Goal: Information Seeking & Learning: Learn about a topic

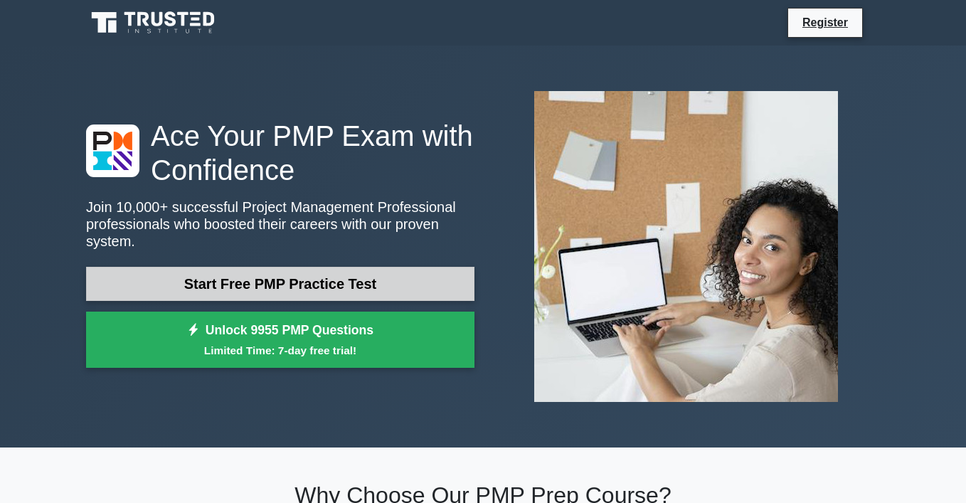
click at [317, 295] on link "Start Free PMP Practice Test" at bounding box center [280, 284] width 388 height 34
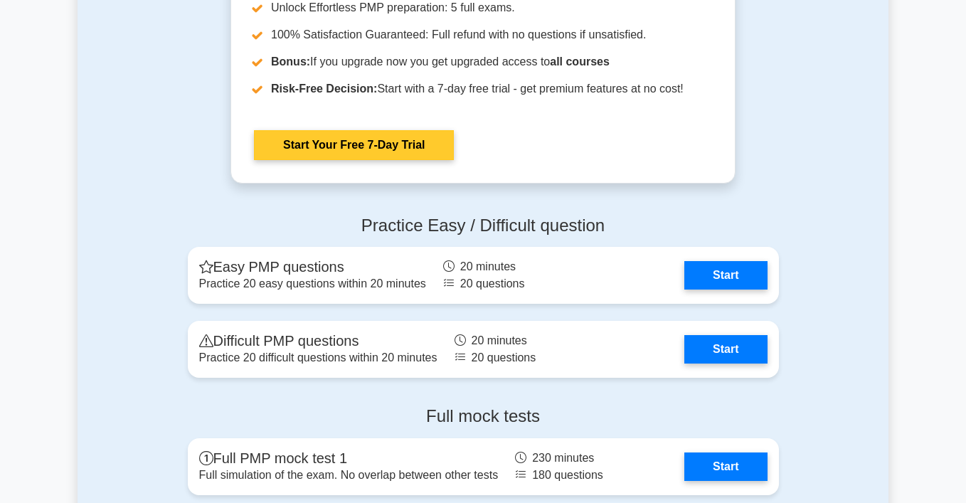
scroll to position [3810, 0]
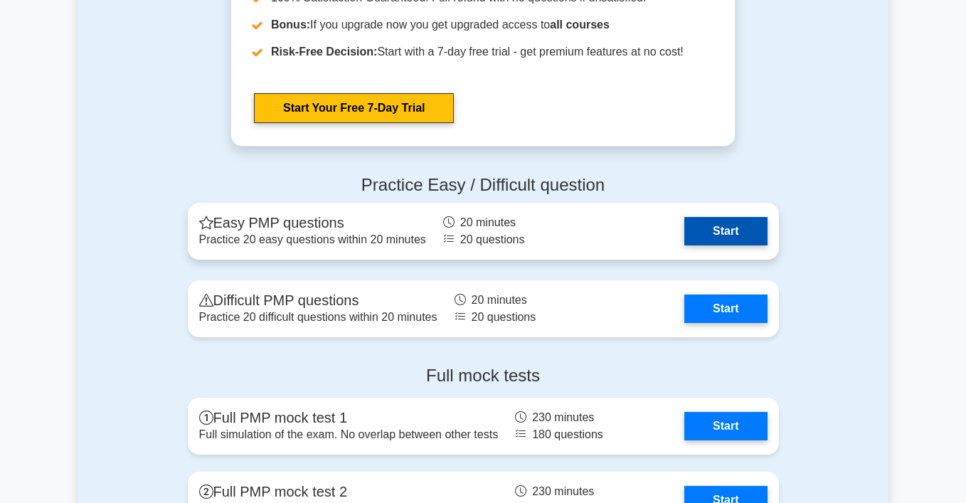
click at [716, 233] on link "Start" at bounding box center [725, 231] width 83 height 28
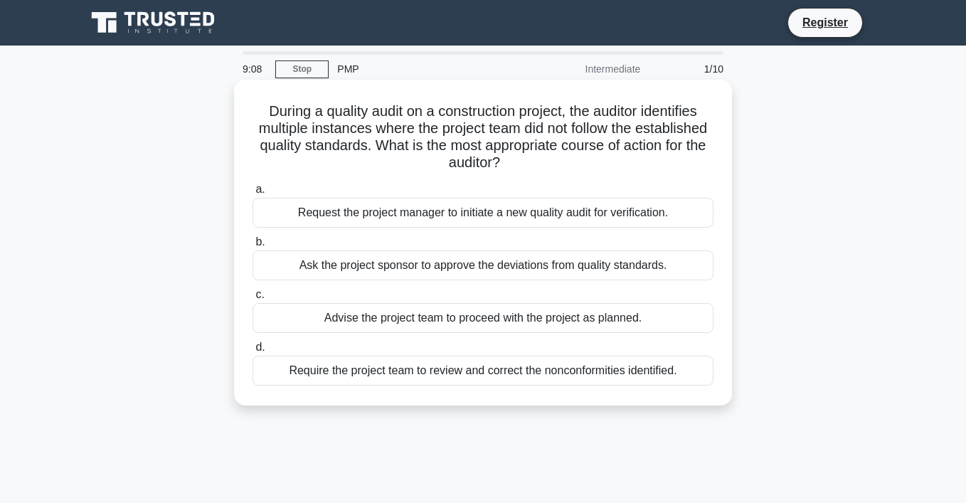
click at [519, 209] on div "Request the project manager to initiate a new quality audit for verification." at bounding box center [483, 213] width 461 height 30
click at [253, 194] on input "a. Request the project manager to initiate a new quality audit for verification." at bounding box center [253, 189] width 0 height 9
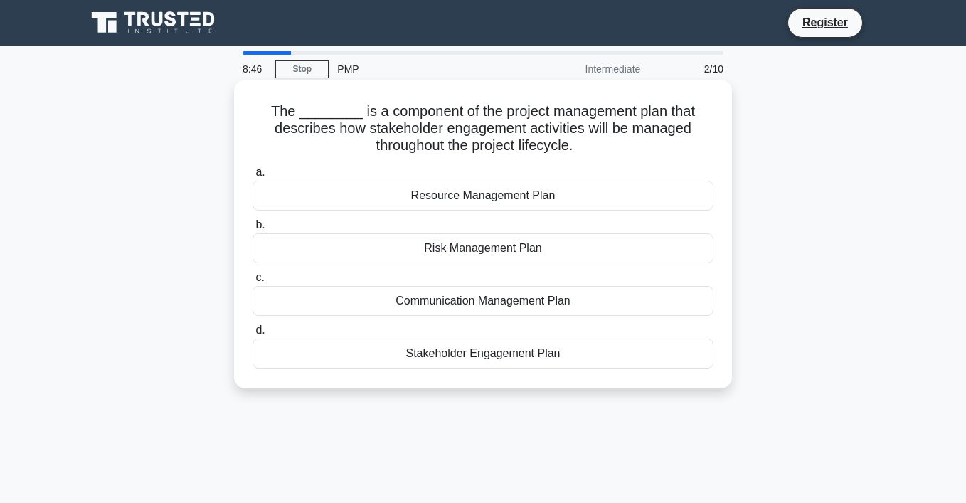
click at [522, 349] on div "Stakeholder Engagement Plan" at bounding box center [483, 354] width 461 height 30
click at [253, 335] on input "d. Stakeholder Engagement Plan" at bounding box center [253, 330] width 0 height 9
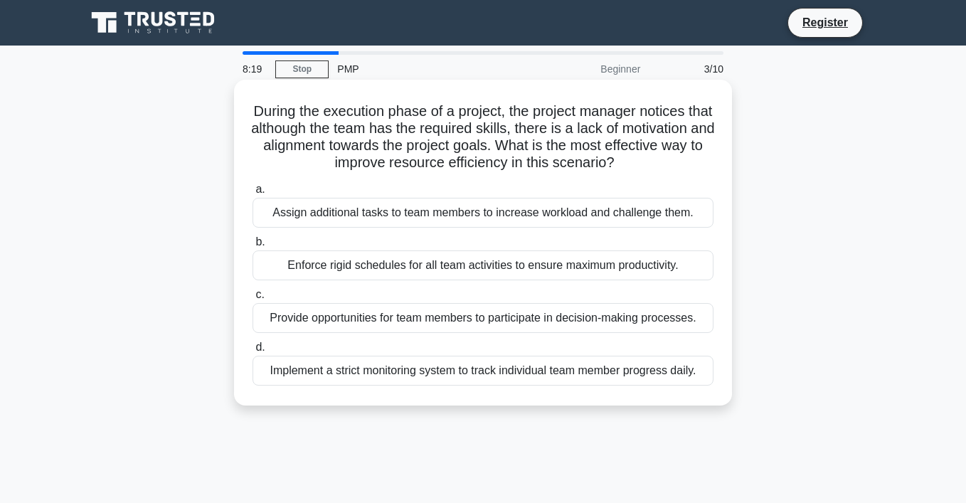
click at [641, 319] on div "Provide opportunities for team members to participate in decision-making proces…" at bounding box center [483, 318] width 461 height 30
click at [253, 300] on input "c. Provide opportunities for team members to participate in decision-making pro…" at bounding box center [253, 294] width 0 height 9
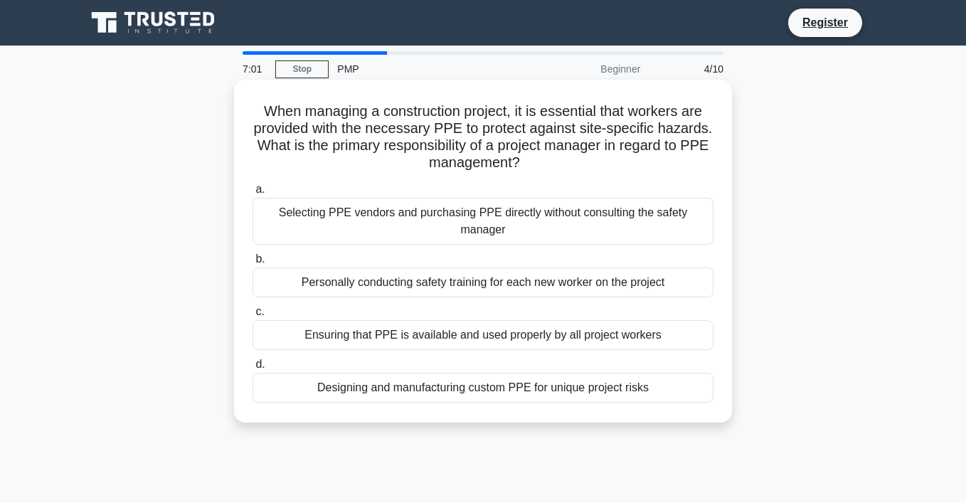
click at [433, 299] on div "a. Selecting PPE vendors and purchasing PPE directly without consulting the saf…" at bounding box center [483, 292] width 478 height 228
click at [462, 258] on label "b. Personally conducting safety training for each new worker on the project" at bounding box center [483, 273] width 461 height 47
click at [253, 258] on input "b. Personally conducting safety training for each new worker on the project" at bounding box center [253, 259] width 0 height 9
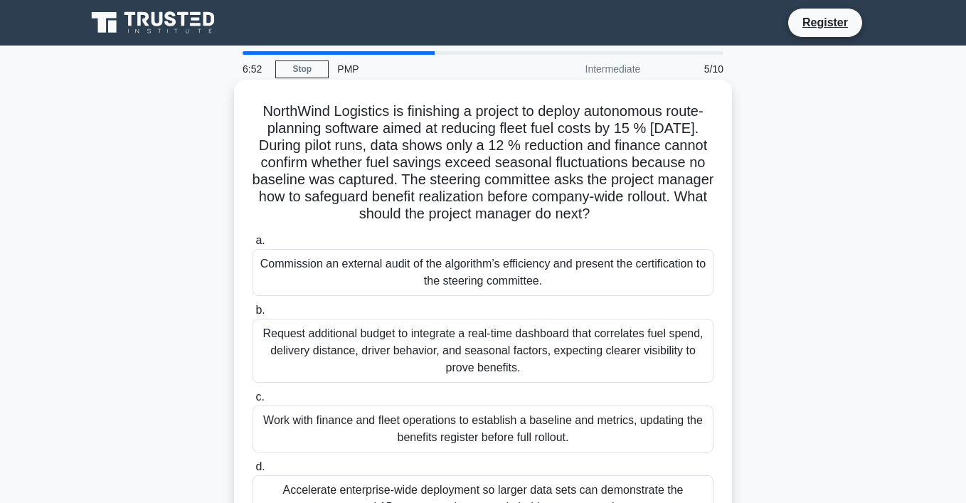
scroll to position [5, 0]
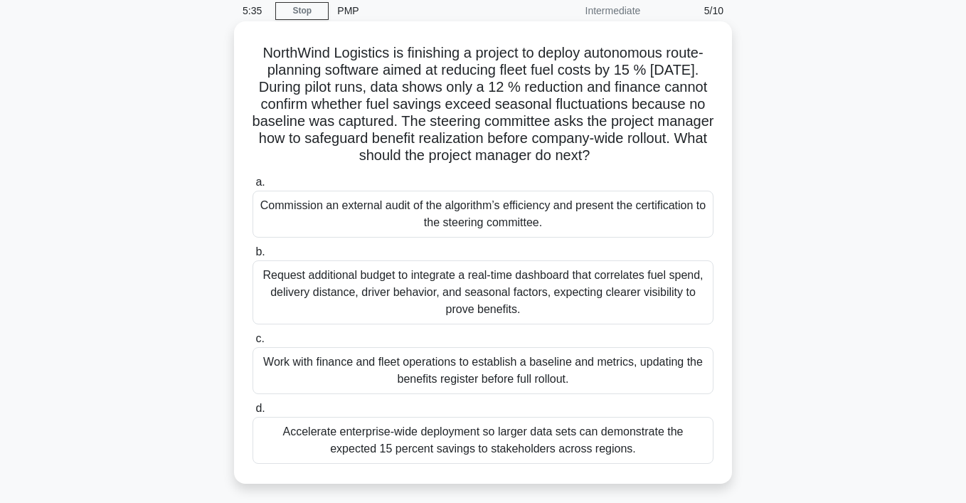
scroll to position [50, 0]
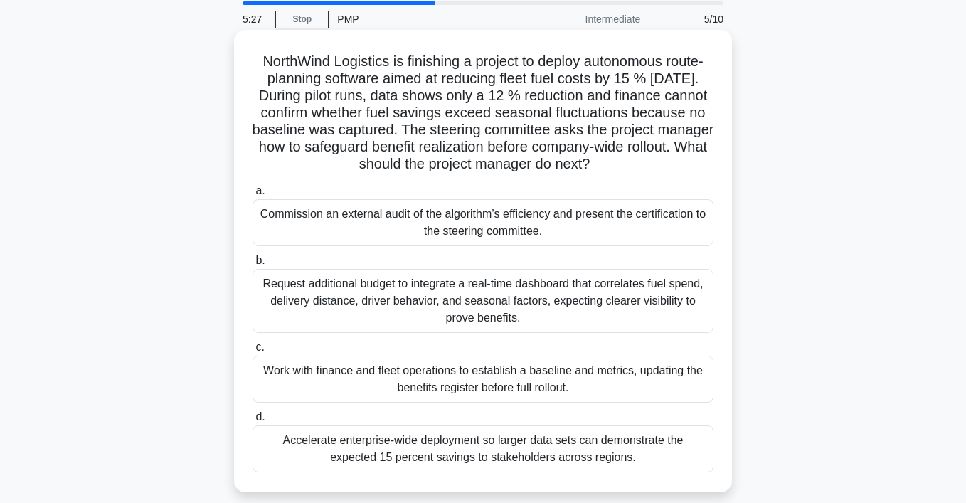
click at [523, 281] on div "Request additional budget to integrate a real-time dashboard that correlates fu…" at bounding box center [483, 301] width 461 height 64
click at [253, 265] on input "b. Request additional budget to integrate a real-time dashboard that correlates…" at bounding box center [253, 260] width 0 height 9
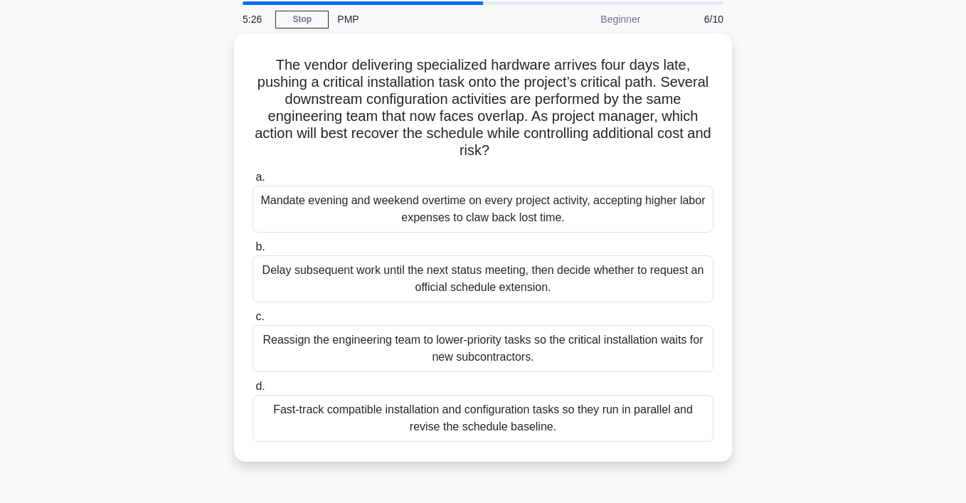
scroll to position [0, 0]
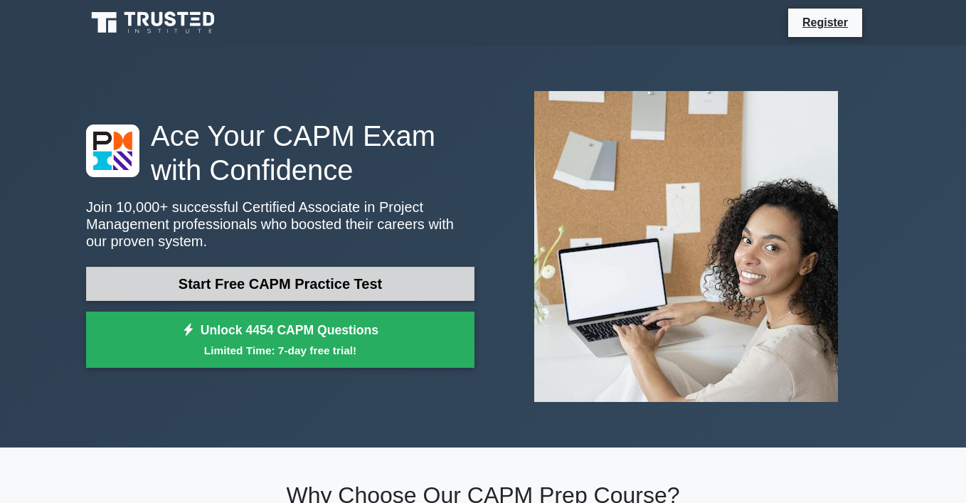
click at [334, 287] on link "Start Free CAPM Practice Test" at bounding box center [280, 284] width 388 height 34
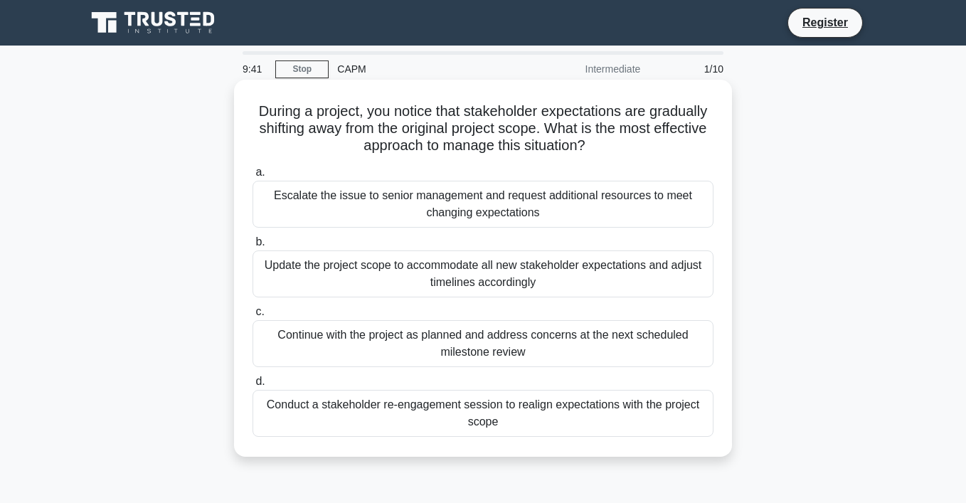
click at [463, 408] on div "Conduct a stakeholder re-engagement session to realign expectations with the pr…" at bounding box center [483, 413] width 461 height 47
click at [253, 386] on input "d. Conduct a stakeholder re-engagement session to realign expectations with the…" at bounding box center [253, 381] width 0 height 9
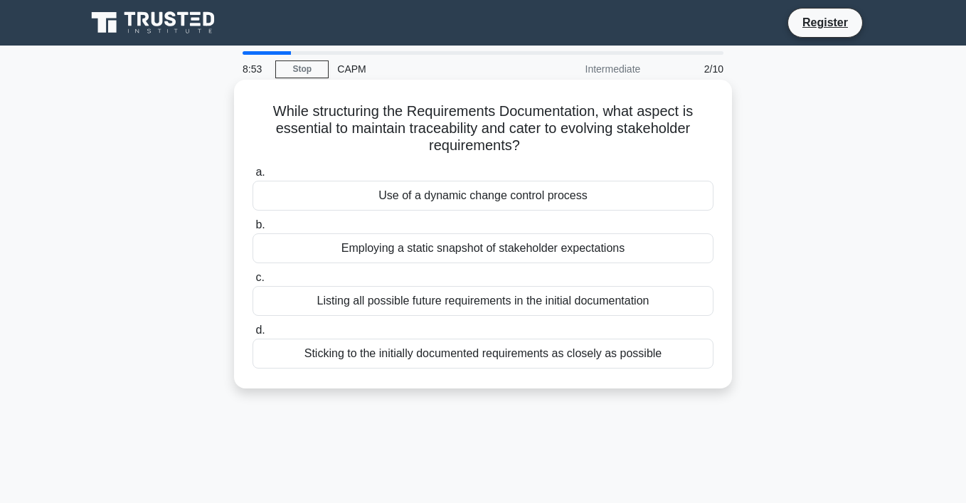
click at [541, 196] on div "Use of a dynamic change control process" at bounding box center [483, 196] width 461 height 30
click at [253, 177] on input "a. Use of a dynamic change control process" at bounding box center [253, 172] width 0 height 9
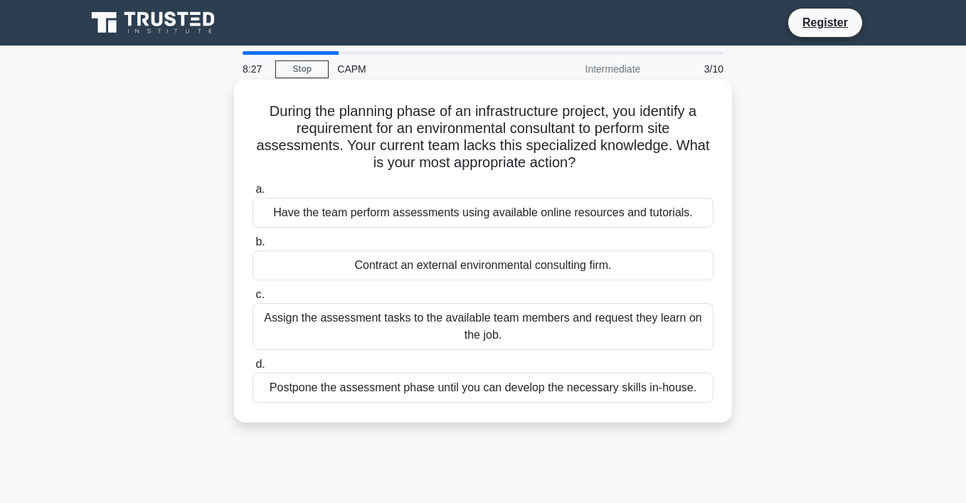
click at [540, 265] on div "Contract an external environmental consulting firm." at bounding box center [483, 265] width 461 height 30
click at [253, 247] on input "b. Contract an external environmental consulting firm." at bounding box center [253, 242] width 0 height 9
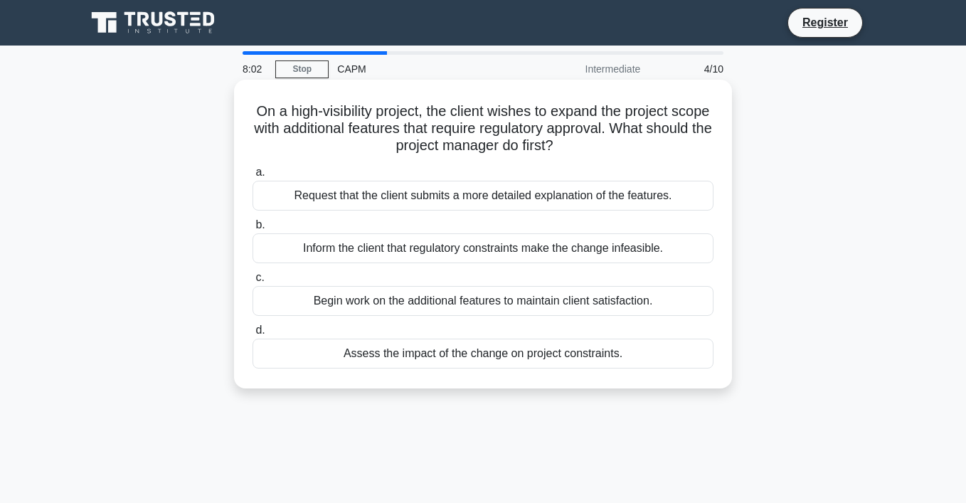
click at [596, 191] on div "Request that the client submits a more detailed explanation of the features." at bounding box center [483, 196] width 461 height 30
click at [253, 177] on input "a. Request that the client submits a more detailed explanation of the features." at bounding box center [253, 172] width 0 height 9
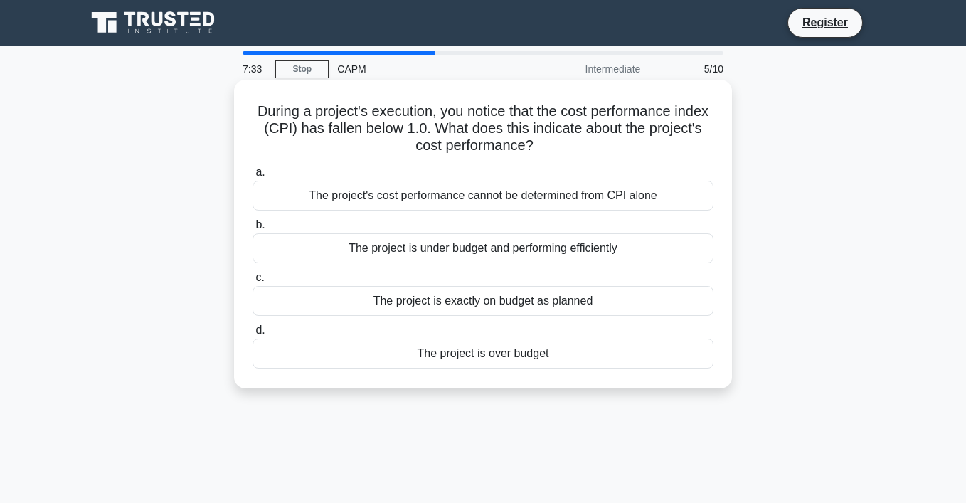
click at [545, 348] on div "The project is over budget" at bounding box center [483, 354] width 461 height 30
click at [253, 335] on input "d. The project is over budget" at bounding box center [253, 330] width 0 height 9
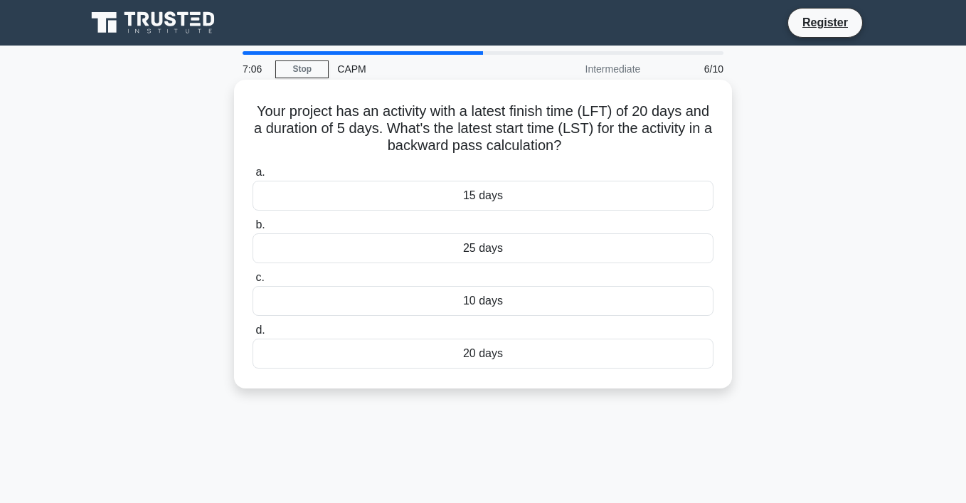
click at [518, 201] on div "15 days" at bounding box center [483, 196] width 461 height 30
click at [253, 177] on input "a. 15 days" at bounding box center [253, 172] width 0 height 9
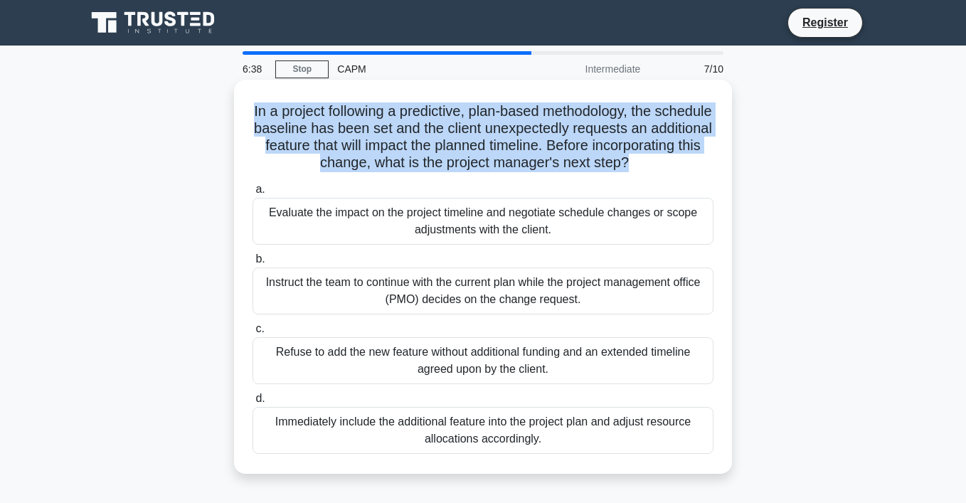
drag, startPoint x: 248, startPoint y: 108, endPoint x: 371, endPoint y: 180, distance: 142.5
click at [371, 180] on div "In a project following a predictive, plan-based methodology, the schedule basel…" at bounding box center [483, 276] width 487 height 383
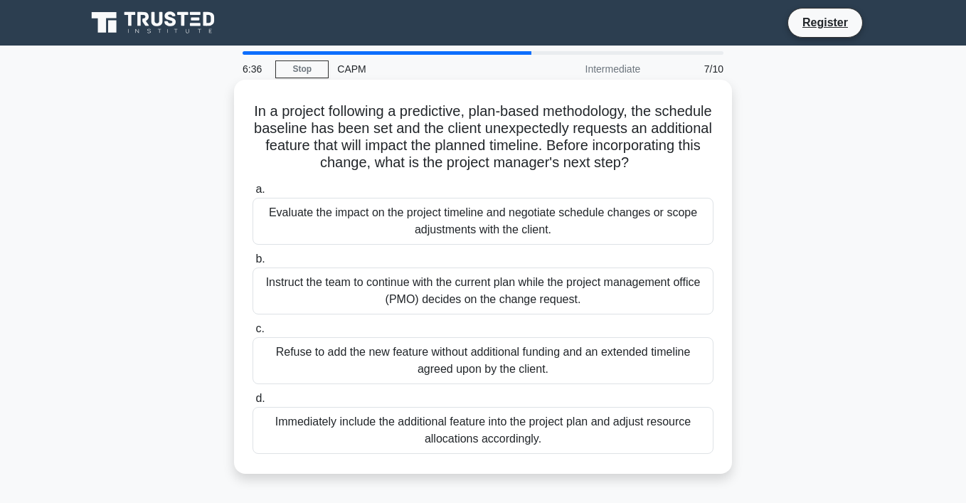
click at [371, 180] on div "a. Evaluate the impact on the project timeline and negotiate schedule changes o…" at bounding box center [483, 317] width 478 height 279
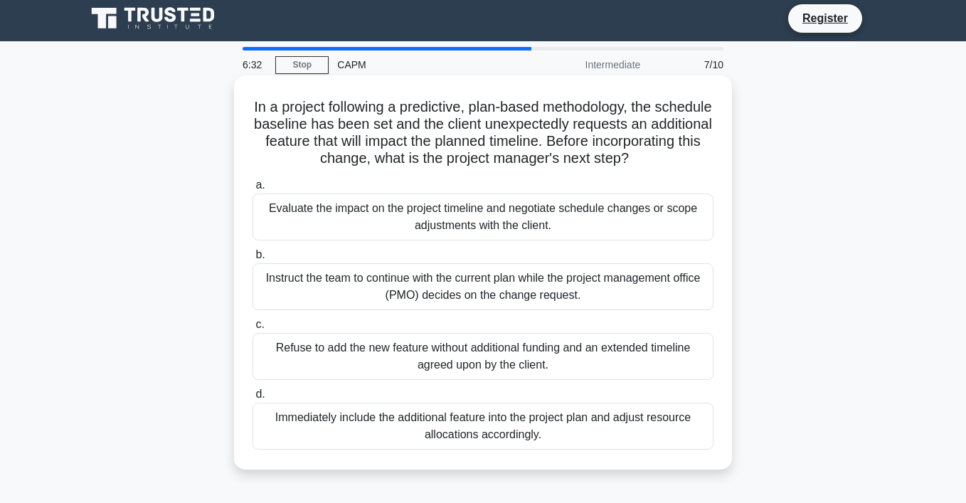
scroll to position [2, 0]
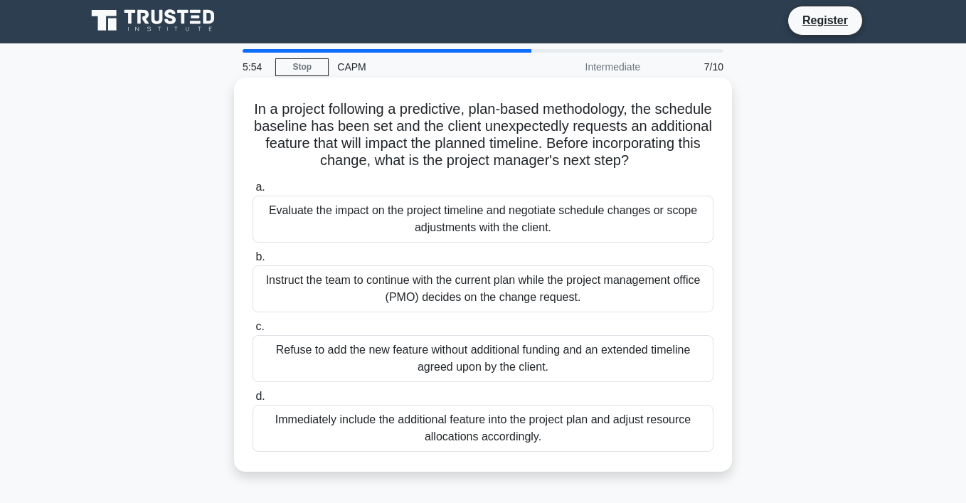
click at [468, 233] on div "Evaluate the impact on the project timeline and negotiate schedule changes or s…" at bounding box center [483, 219] width 461 height 47
click at [253, 192] on input "a. Evaluate the impact on the project timeline and negotiate schedule changes o…" at bounding box center [253, 187] width 0 height 9
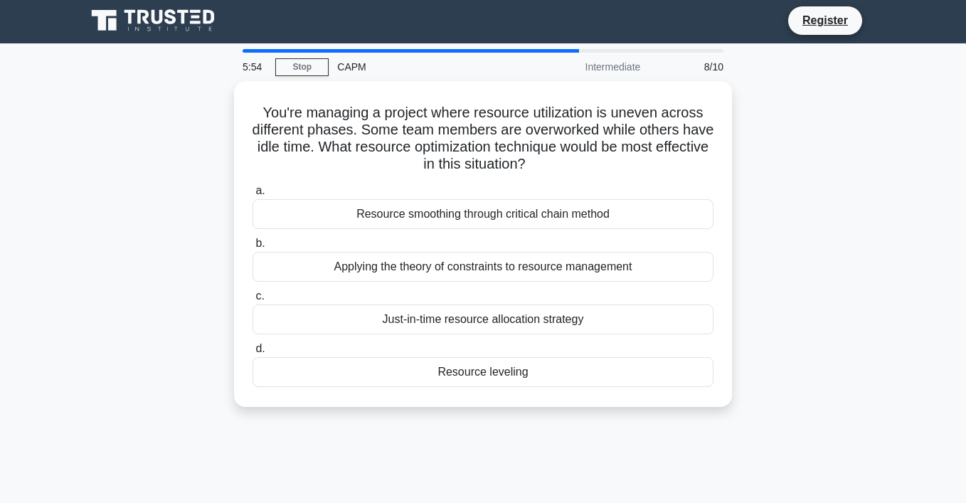
scroll to position [0, 0]
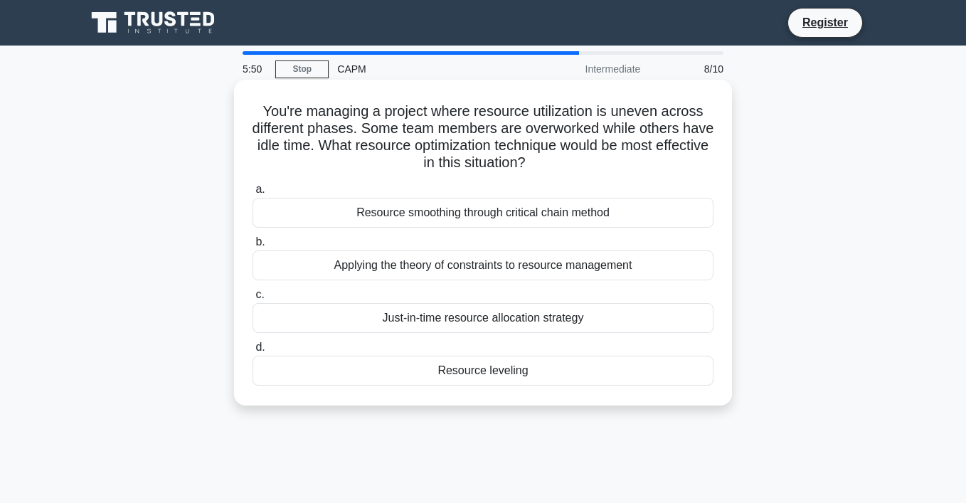
drag, startPoint x: 536, startPoint y: 174, endPoint x: 364, endPoint y: 116, distance: 181.8
click at [364, 116] on div "You're managing a project where resource utilization is uneven across different…" at bounding box center [483, 242] width 487 height 314
drag, startPoint x: 259, startPoint y: 98, endPoint x: 617, endPoint y: 162, distance: 363.5
click at [617, 162] on div "You're managing a project where resource utilization is uneven across different…" at bounding box center [483, 242] width 487 height 314
click at [595, 218] on div "Resource smoothing through critical chain method" at bounding box center [483, 213] width 461 height 30
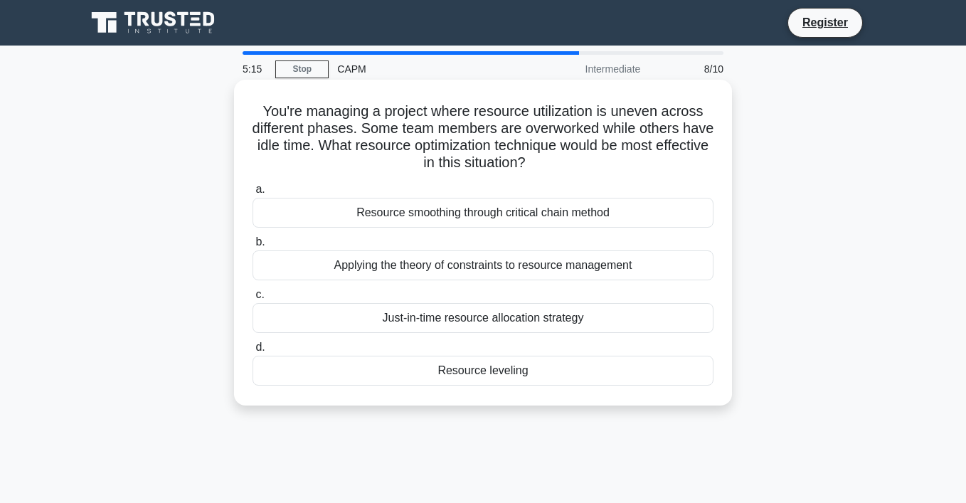
click at [253, 194] on input "a. Resource smoothing through critical chain method" at bounding box center [253, 189] width 0 height 9
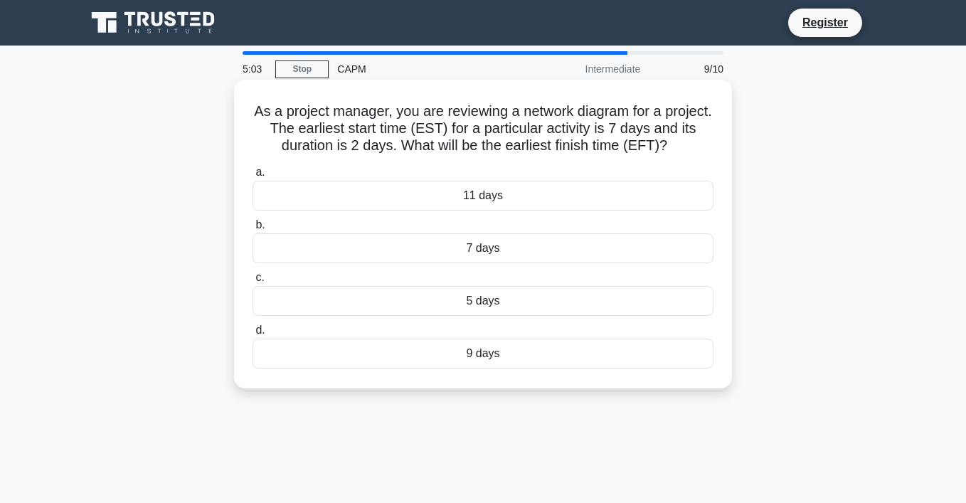
click at [529, 353] on div "9 days" at bounding box center [483, 354] width 461 height 30
click at [253, 335] on input "d. 9 days" at bounding box center [253, 330] width 0 height 9
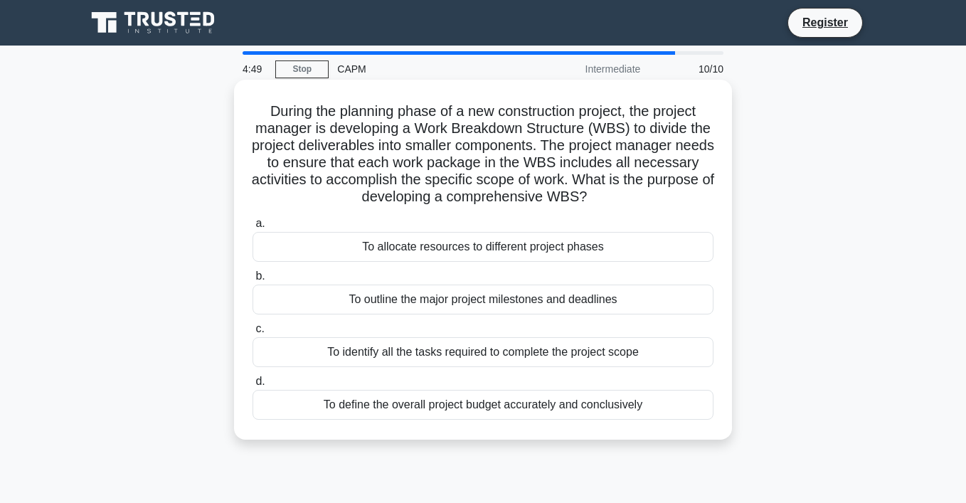
click at [497, 347] on div "To identify all the tasks required to complete the project scope" at bounding box center [483, 352] width 461 height 30
click at [253, 334] on input "c. To identify all the tasks required to complete the project scope" at bounding box center [253, 328] width 0 height 9
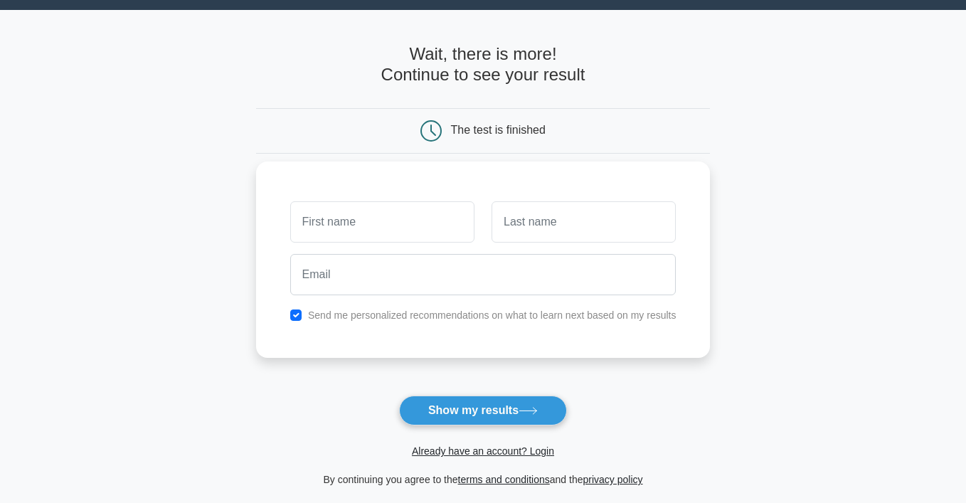
scroll to position [36, 0]
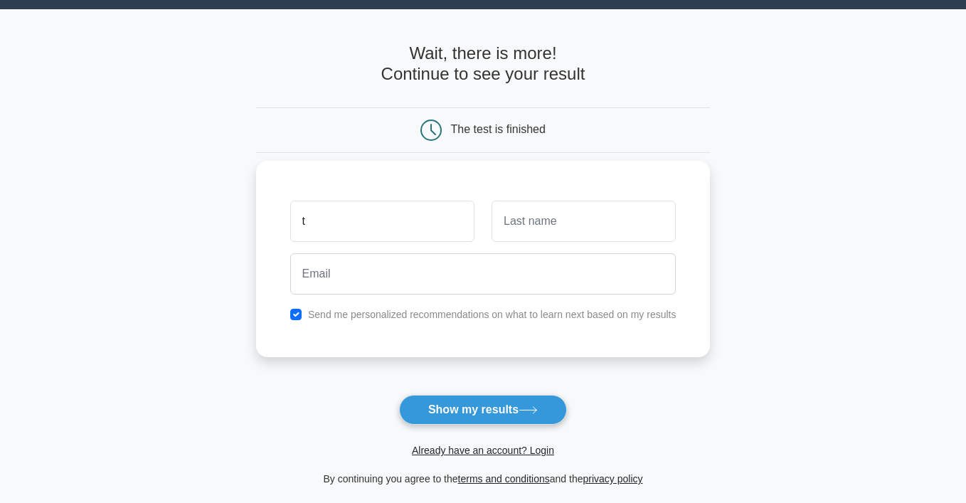
type input "t"
type input "de"
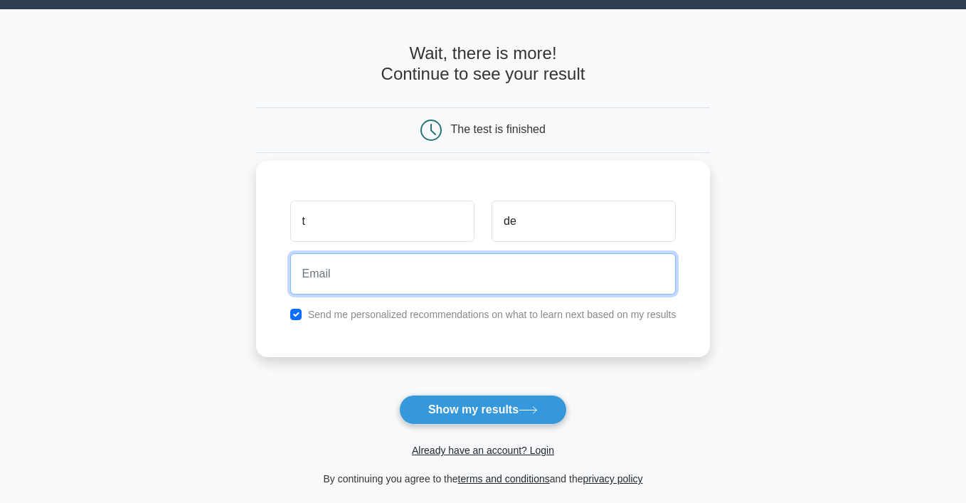
type input "g"
type input "taradegelder7@gmail.com"
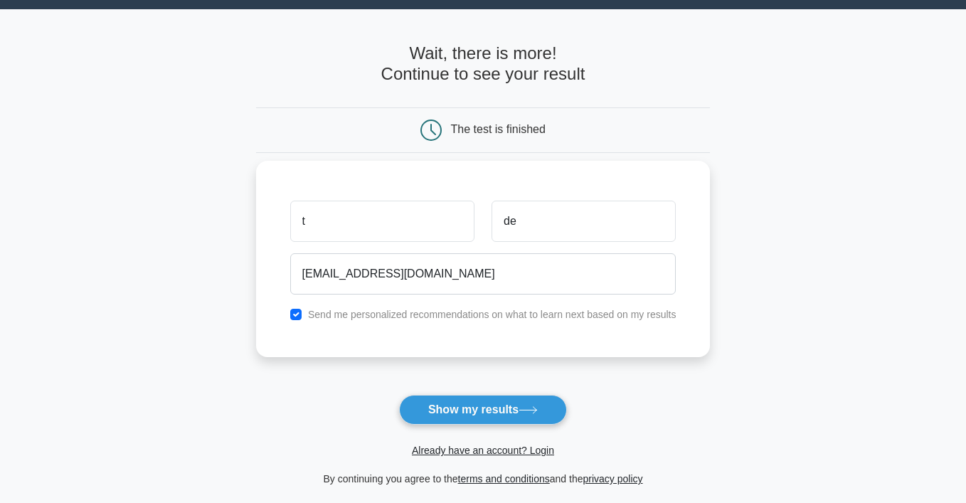
click at [533, 318] on label "Send me personalized recommendations on what to learn next based on my results" at bounding box center [492, 314] width 369 height 11
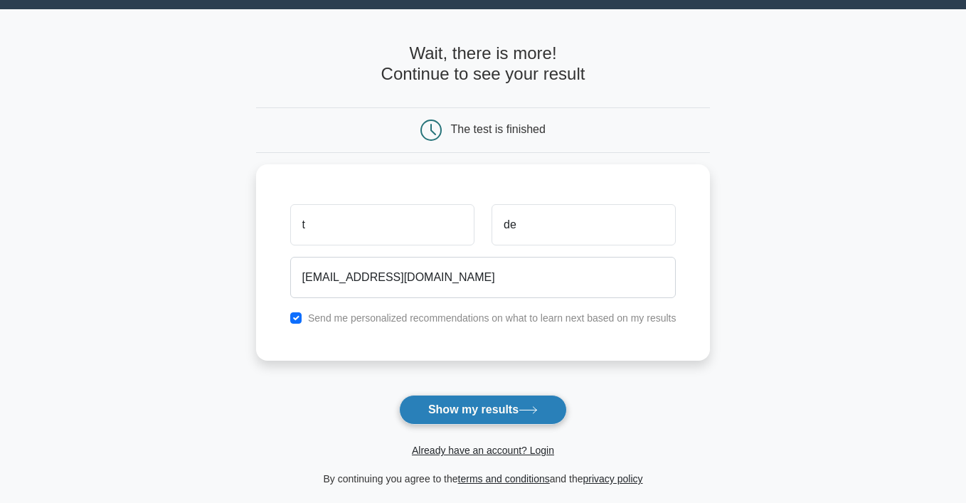
click at [523, 406] on icon at bounding box center [528, 410] width 19 height 8
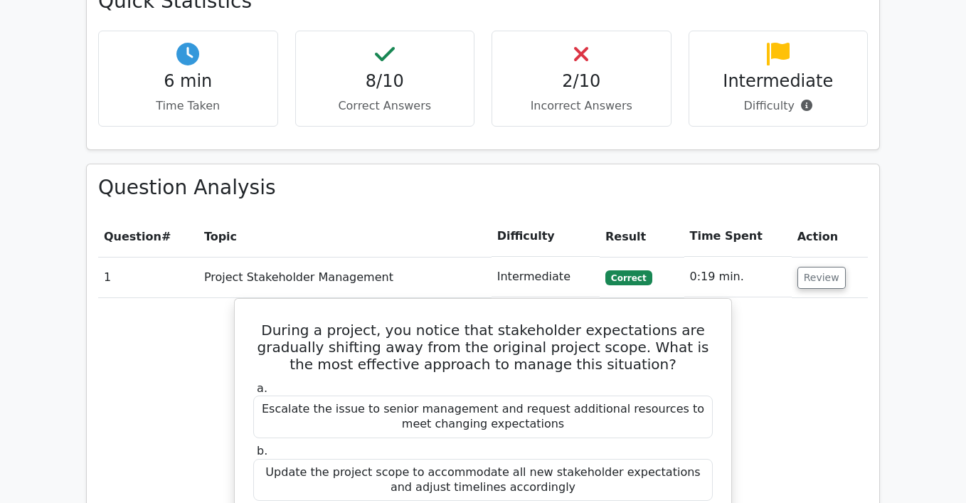
scroll to position [1116, 0]
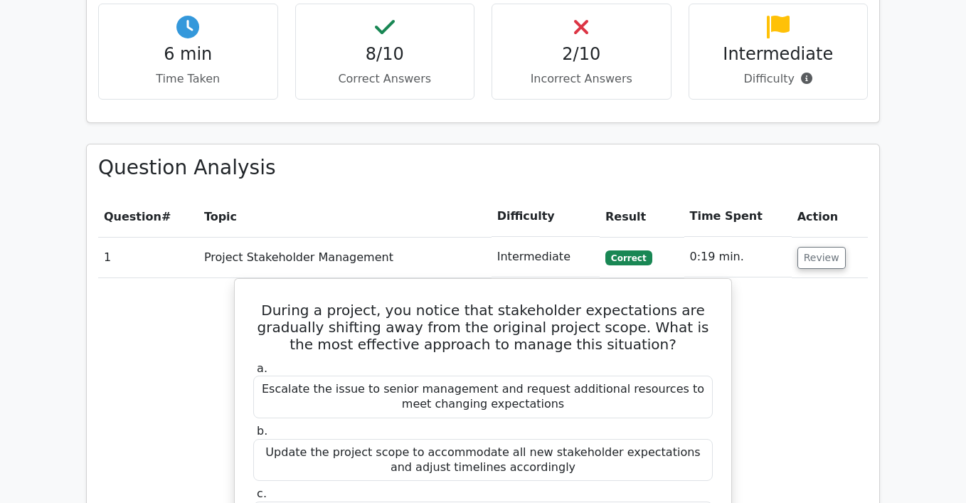
click at [566, 63] on div "2/10 Incorrect Answers" at bounding box center [582, 52] width 180 height 96
click at [569, 70] on p "Incorrect Answers" at bounding box center [582, 78] width 156 height 17
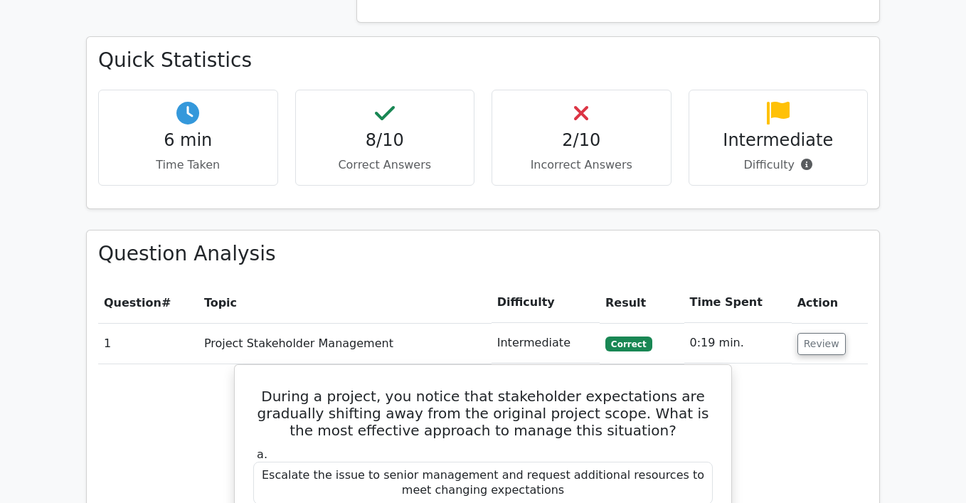
click at [577, 102] on icon at bounding box center [581, 113] width 14 height 23
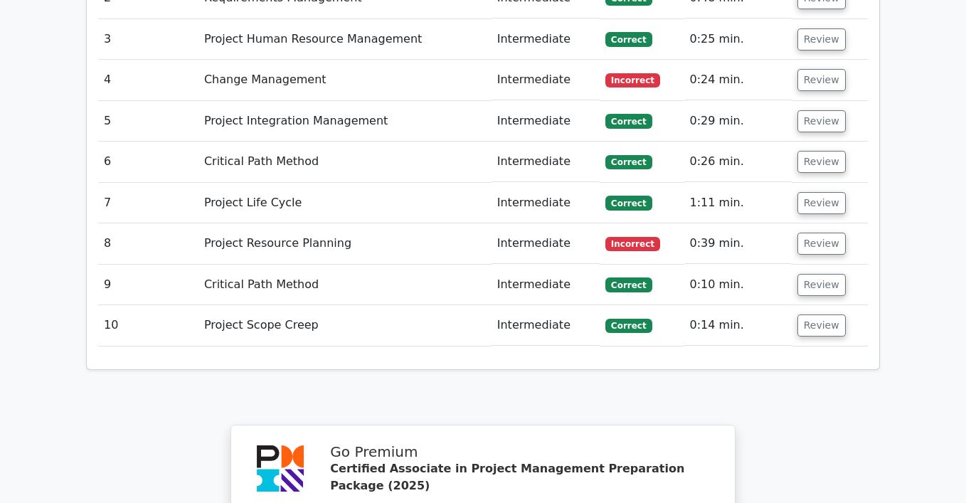
scroll to position [2191, 0]
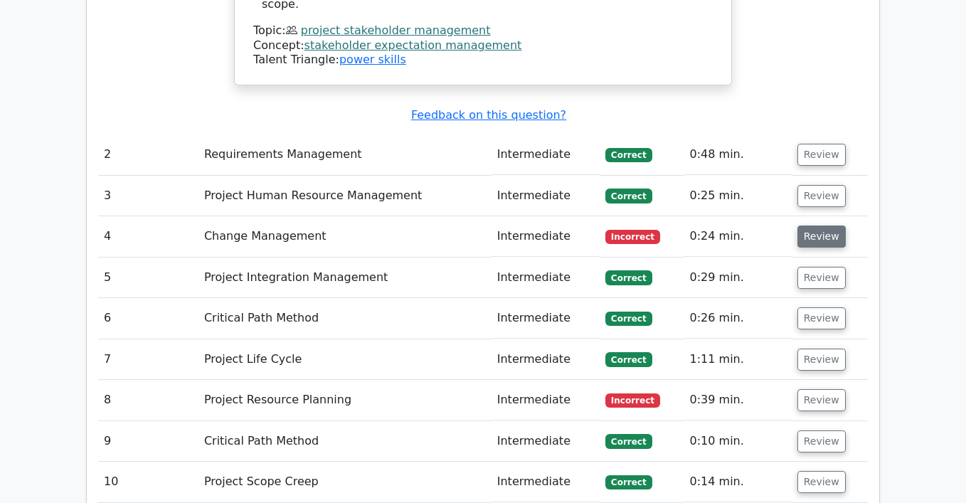
click at [829, 226] on button "Review" at bounding box center [821, 237] width 48 height 22
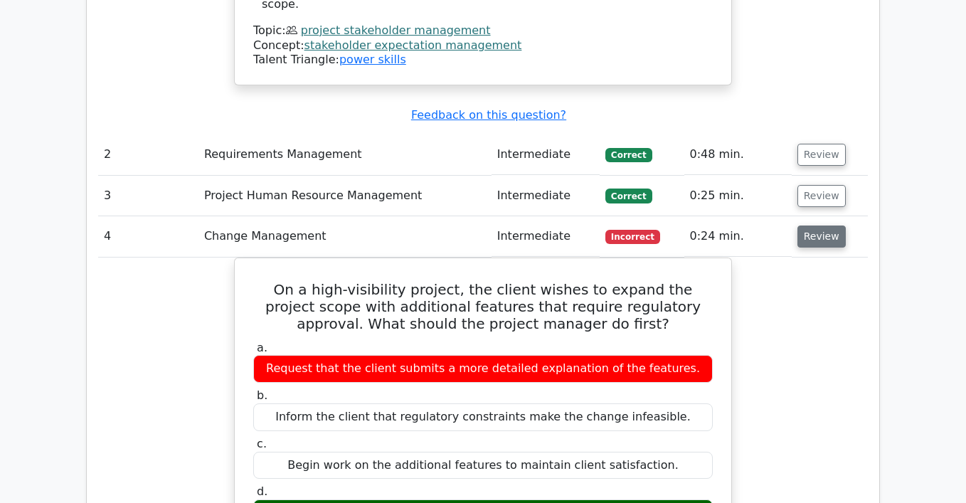
click at [817, 226] on button "Review" at bounding box center [821, 237] width 48 height 22
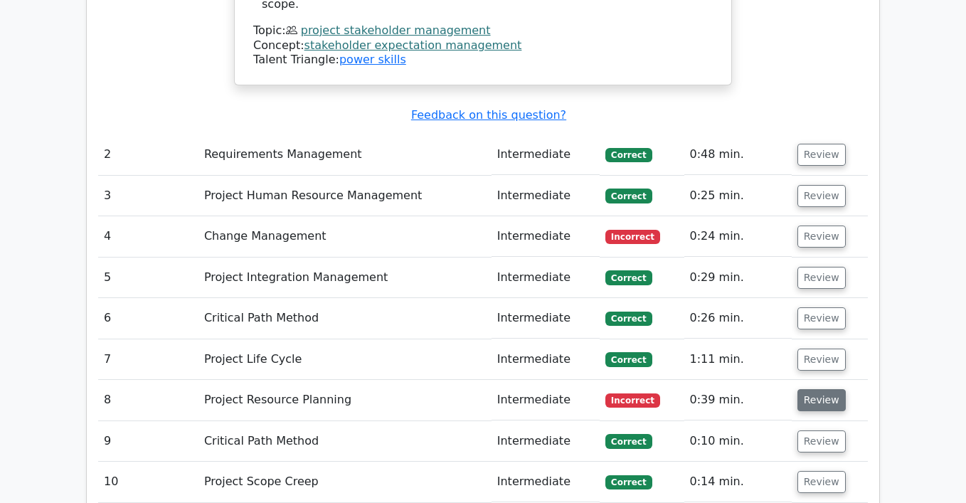
click at [831, 389] on button "Review" at bounding box center [821, 400] width 48 height 22
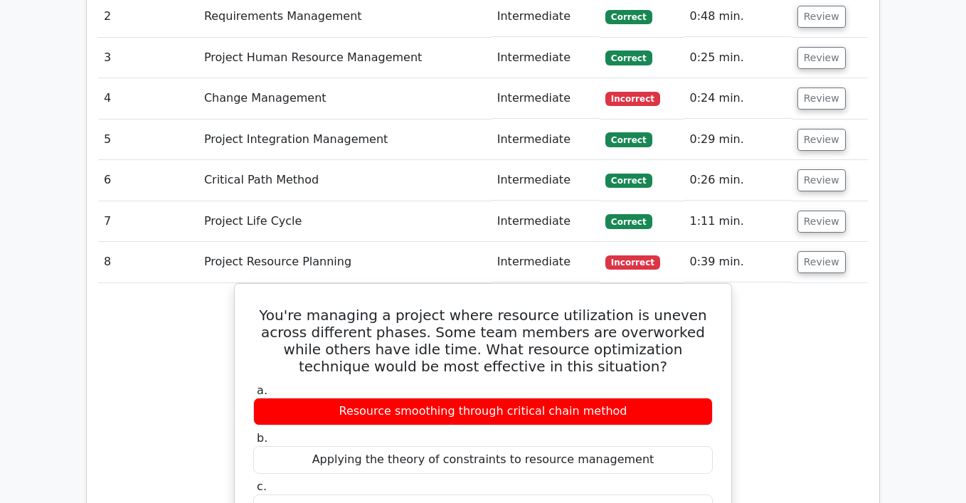
scroll to position [2333, 0]
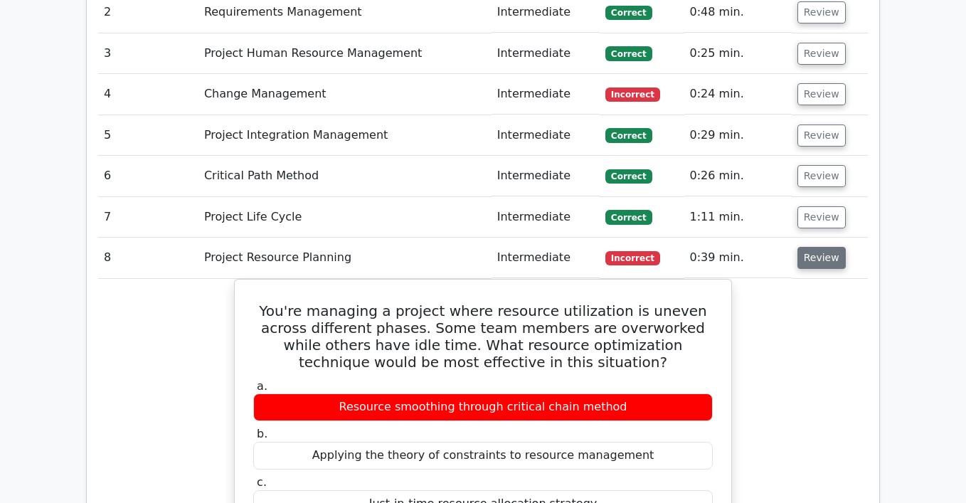
click at [826, 247] on button "Review" at bounding box center [821, 258] width 48 height 22
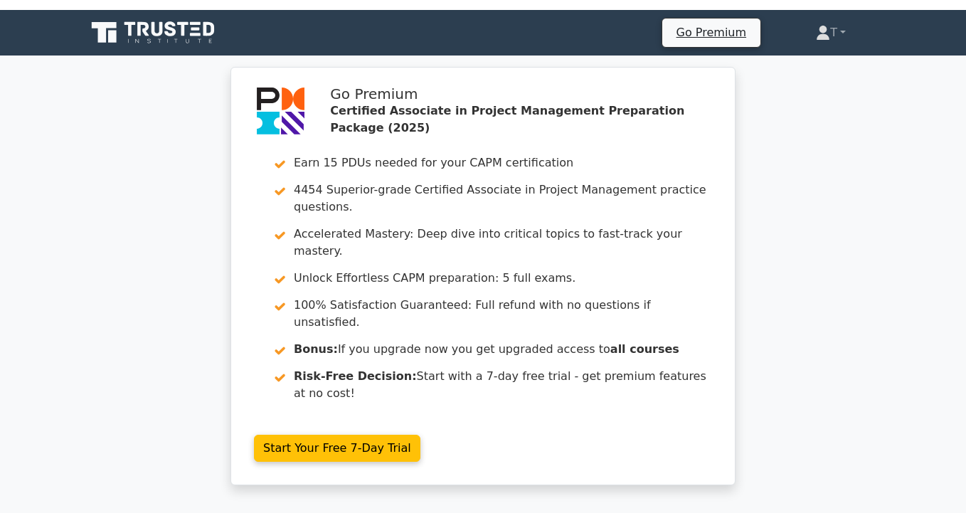
scroll to position [0, 0]
